Goal: Check status: Check status

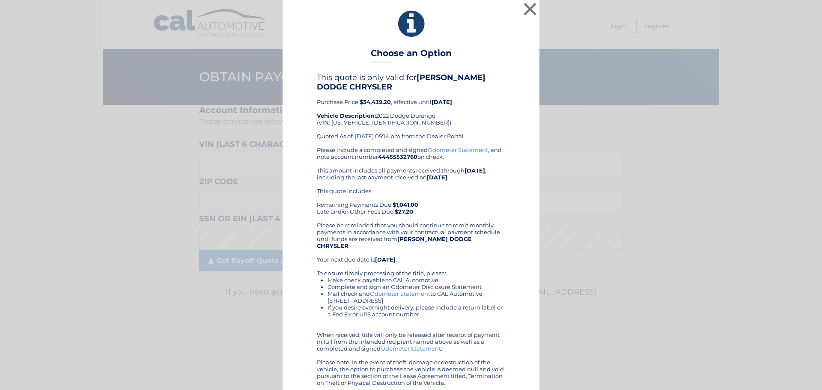
scroll to position [2, 0]
click at [528, 15] on button "×" at bounding box center [530, 8] width 17 height 17
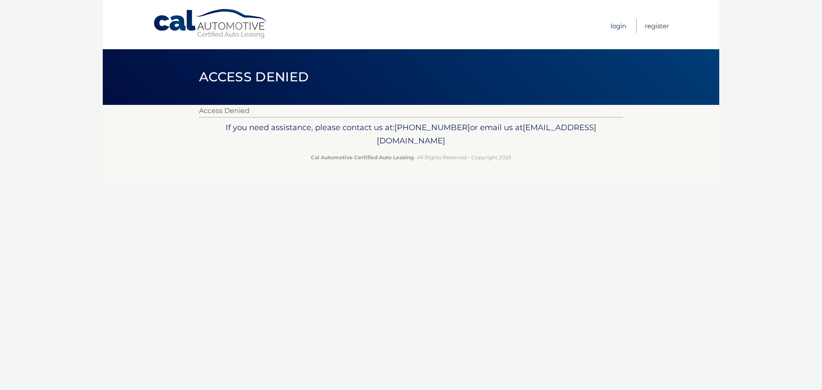
click at [617, 22] on link "Login" at bounding box center [619, 26] width 16 height 14
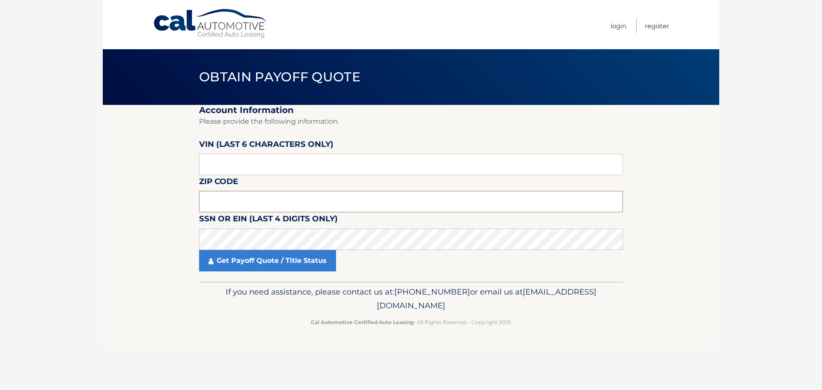
click at [250, 205] on input "text" at bounding box center [411, 201] width 424 height 21
type input "07587"
click button "For Originating Dealer" at bounding box center [0, 0] width 0 height 0
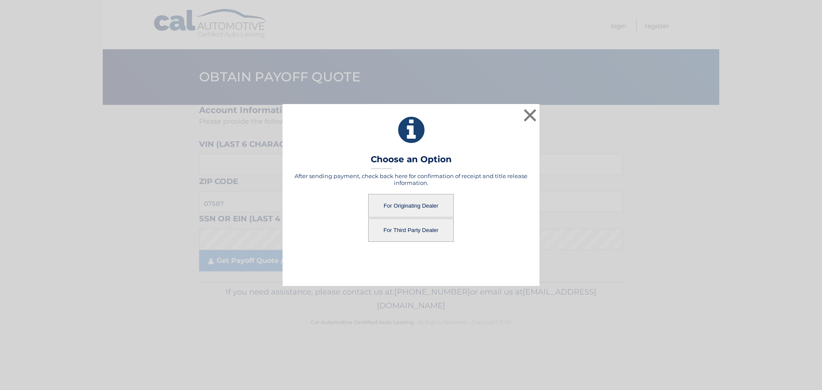
click at [415, 210] on button "For Originating Dealer" at bounding box center [411, 206] width 86 height 24
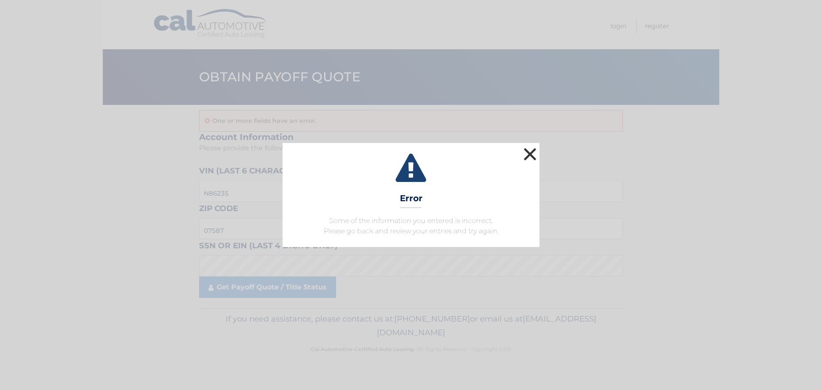
click at [532, 154] on button "×" at bounding box center [530, 154] width 17 height 17
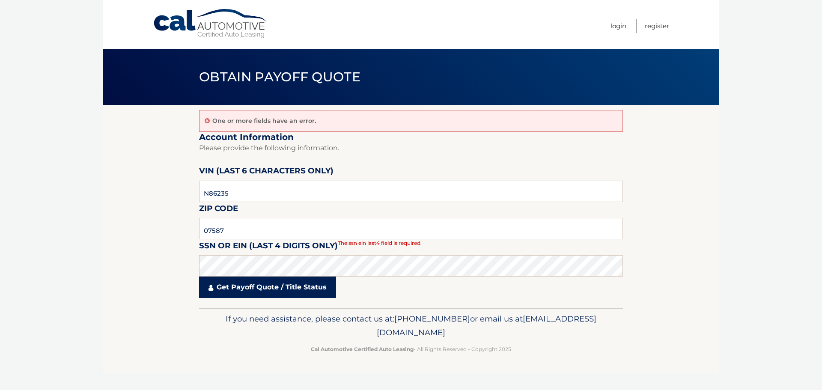
click at [271, 293] on link "Get Payoff Quote / Title Status" at bounding box center [267, 287] width 137 height 21
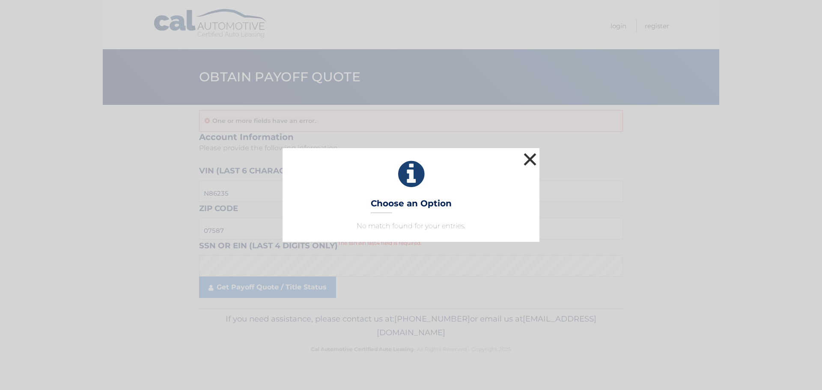
click at [527, 159] on button "×" at bounding box center [530, 159] width 17 height 17
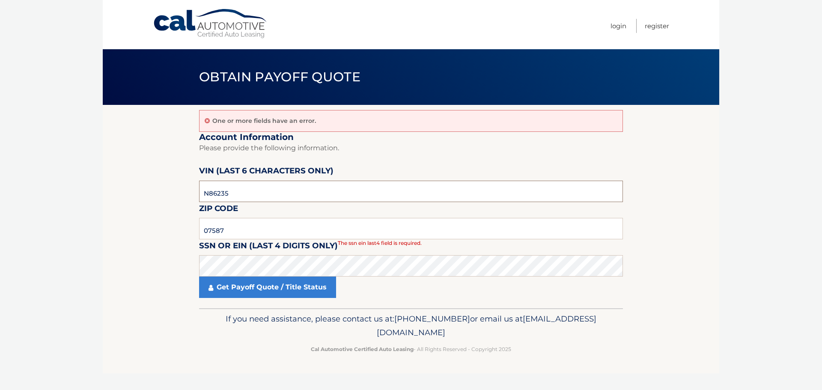
click at [221, 197] on input "N86235" at bounding box center [411, 191] width 424 height 21
click at [221, 235] on input "07587" at bounding box center [411, 228] width 424 height 21
click at [221, 234] on input "07587" at bounding box center [411, 228] width 424 height 21
click at [224, 191] on input "N86235" at bounding box center [411, 191] width 424 height 21
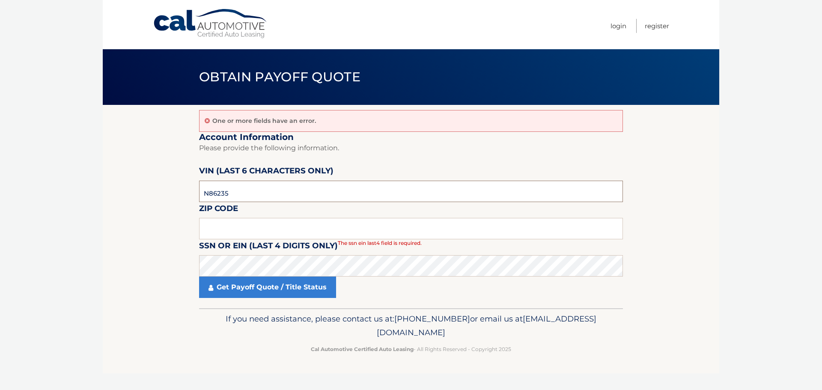
click at [224, 191] on input "N86235" at bounding box center [411, 191] width 424 height 21
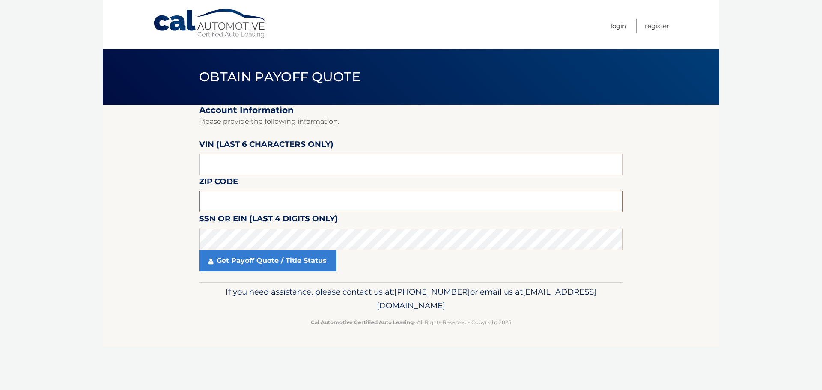
click at [225, 203] on input "text" at bounding box center [411, 201] width 424 height 21
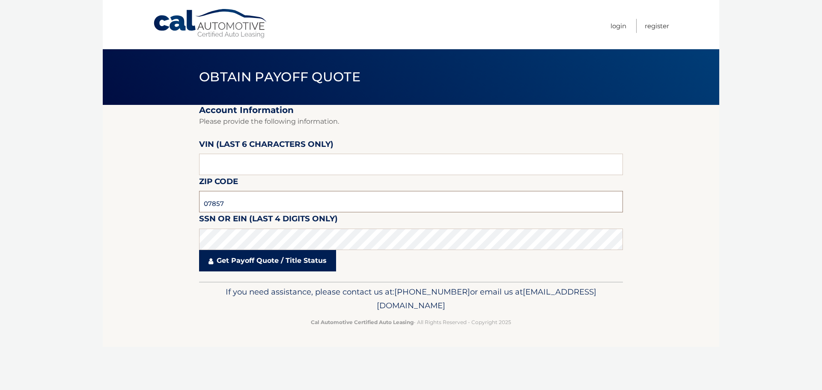
type input "07857"
click at [242, 262] on link "Get Payoff Quote / Title Status" at bounding box center [267, 260] width 137 height 21
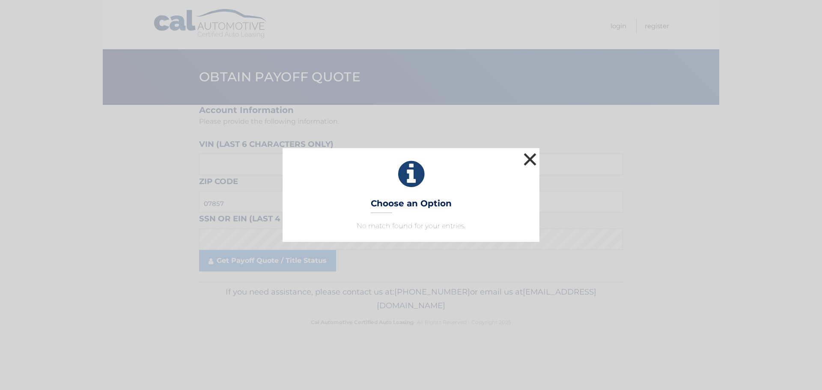
click at [535, 161] on button "×" at bounding box center [530, 159] width 17 height 17
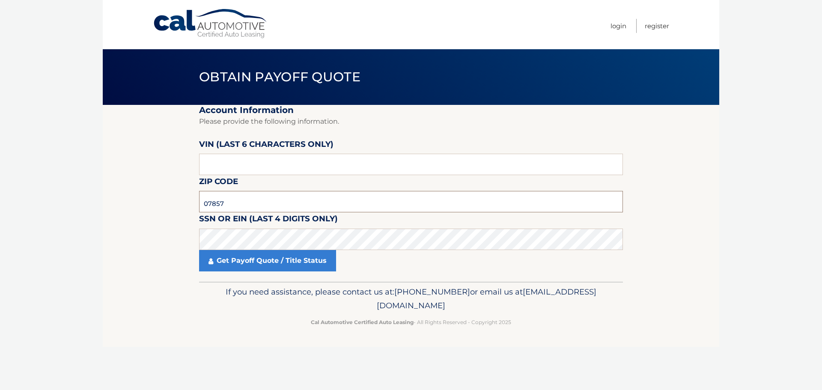
click at [238, 197] on input "07857" at bounding box center [411, 201] width 424 height 21
click at [262, 200] on input "text" at bounding box center [411, 201] width 424 height 21
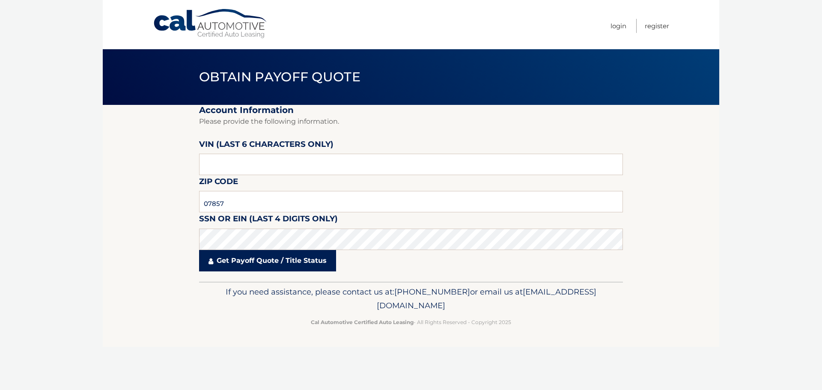
click at [259, 266] on link "Get Payoff Quote / Title Status" at bounding box center [267, 260] width 137 height 21
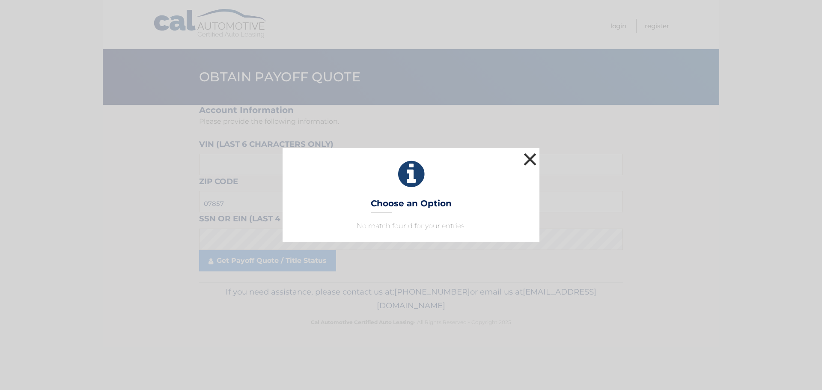
click at [529, 158] on button "×" at bounding box center [530, 159] width 17 height 17
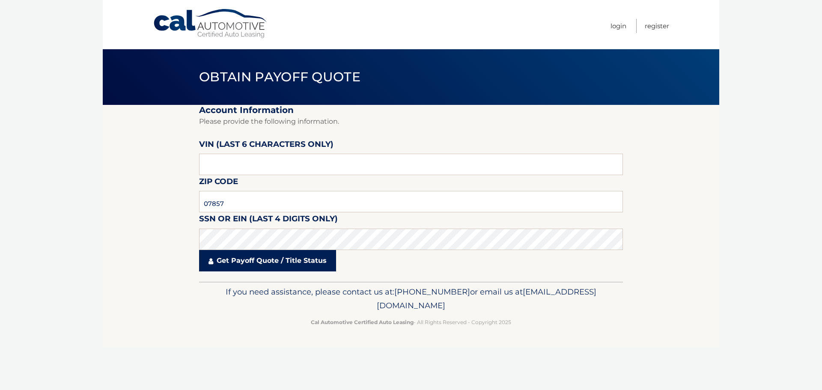
click at [269, 271] on link "Get Payoff Quote / Title Status" at bounding box center [267, 260] width 137 height 21
click at [235, 256] on link "Get Payoff Quote / Title Status" at bounding box center [267, 260] width 137 height 21
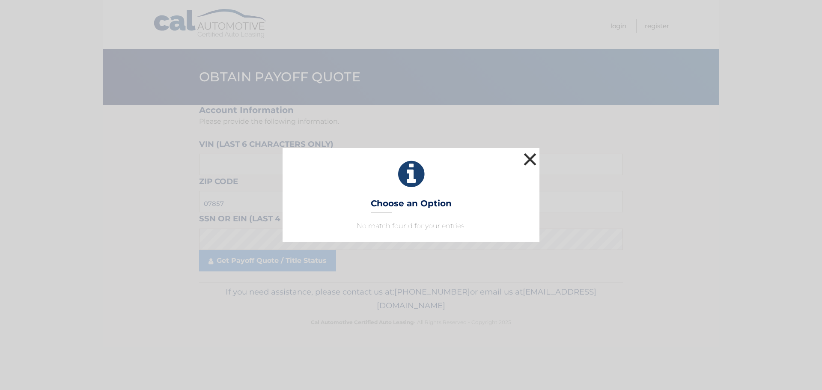
click at [533, 154] on button "×" at bounding box center [530, 159] width 17 height 17
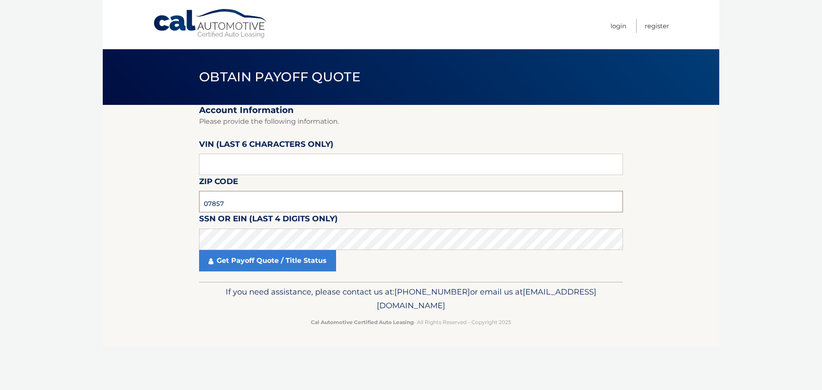
click at [233, 203] on input "07857" at bounding box center [411, 201] width 424 height 21
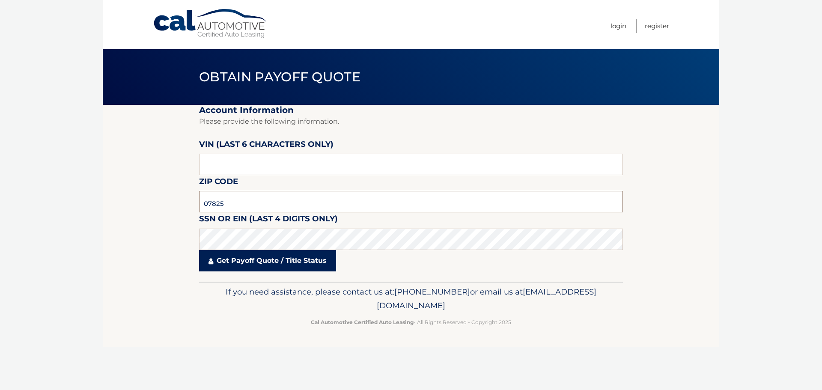
type input "07825"
click at [271, 265] on link "Get Payoff Quote / Title Status" at bounding box center [267, 260] width 137 height 21
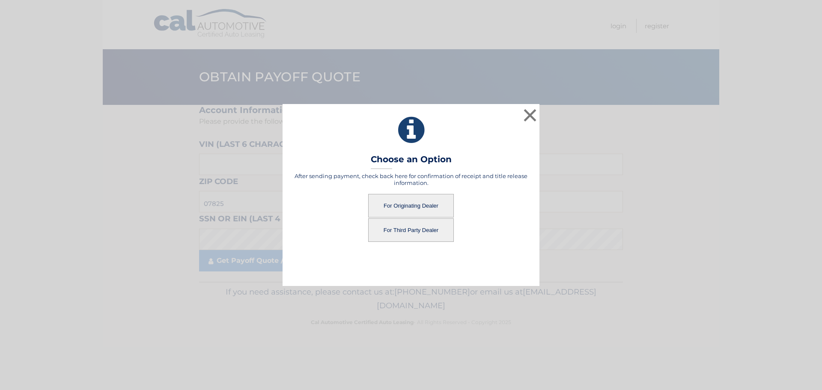
click at [415, 203] on button "For Originating Dealer" at bounding box center [411, 206] width 86 height 24
click at [415, 206] on button "For Originating Dealer" at bounding box center [411, 206] width 86 height 24
click at [395, 200] on button "For Originating Dealer" at bounding box center [411, 206] width 86 height 24
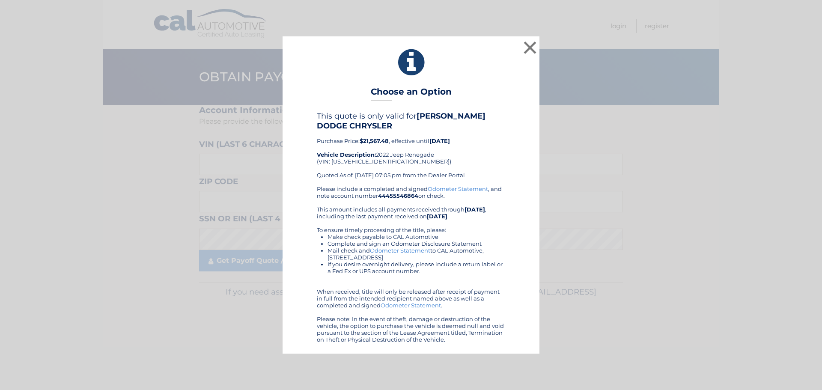
click at [676, 188] on div "× Choose an Option This quote is only valid for [PERSON_NAME] DODGE CHRYSLER Pu…" at bounding box center [411, 194] width 816 height 317
